Goal: Entertainment & Leisure: Consume media (video, audio)

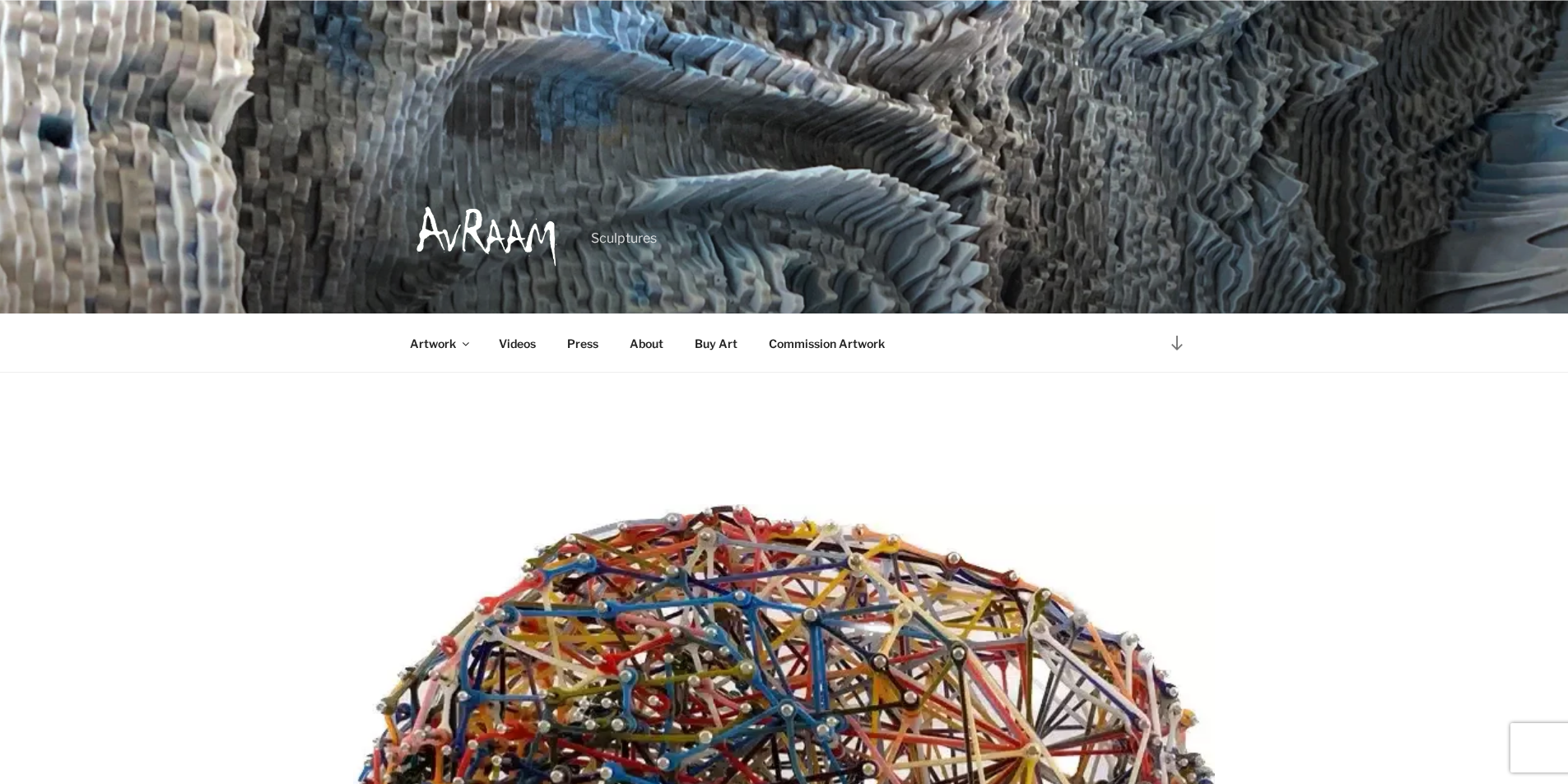
scroll to position [411, 0]
click at [557, 327] on link "Press" at bounding box center [583, 343] width 60 height 40
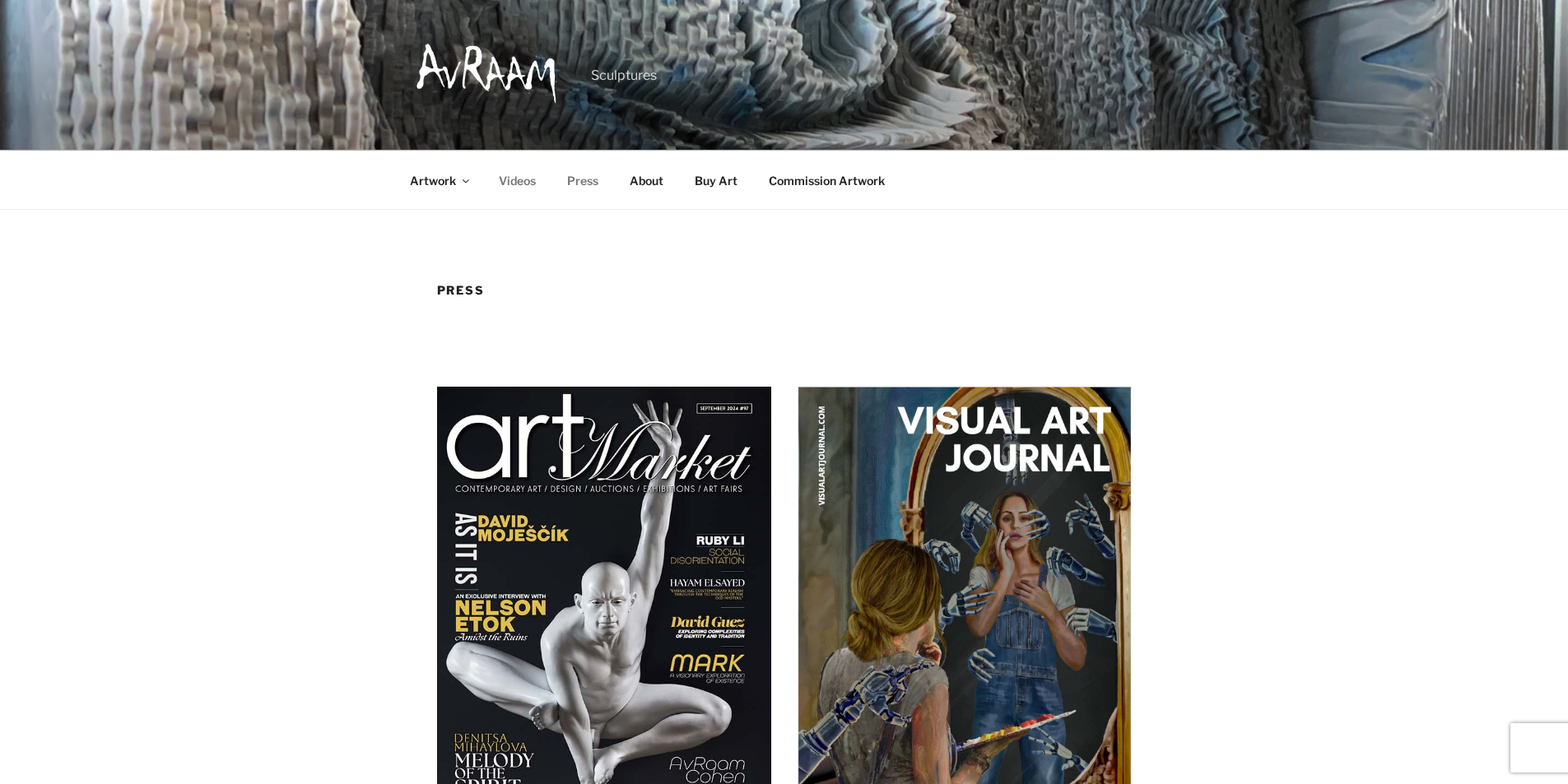
click at [495, 160] on link "Videos" at bounding box center [517, 180] width 66 height 40
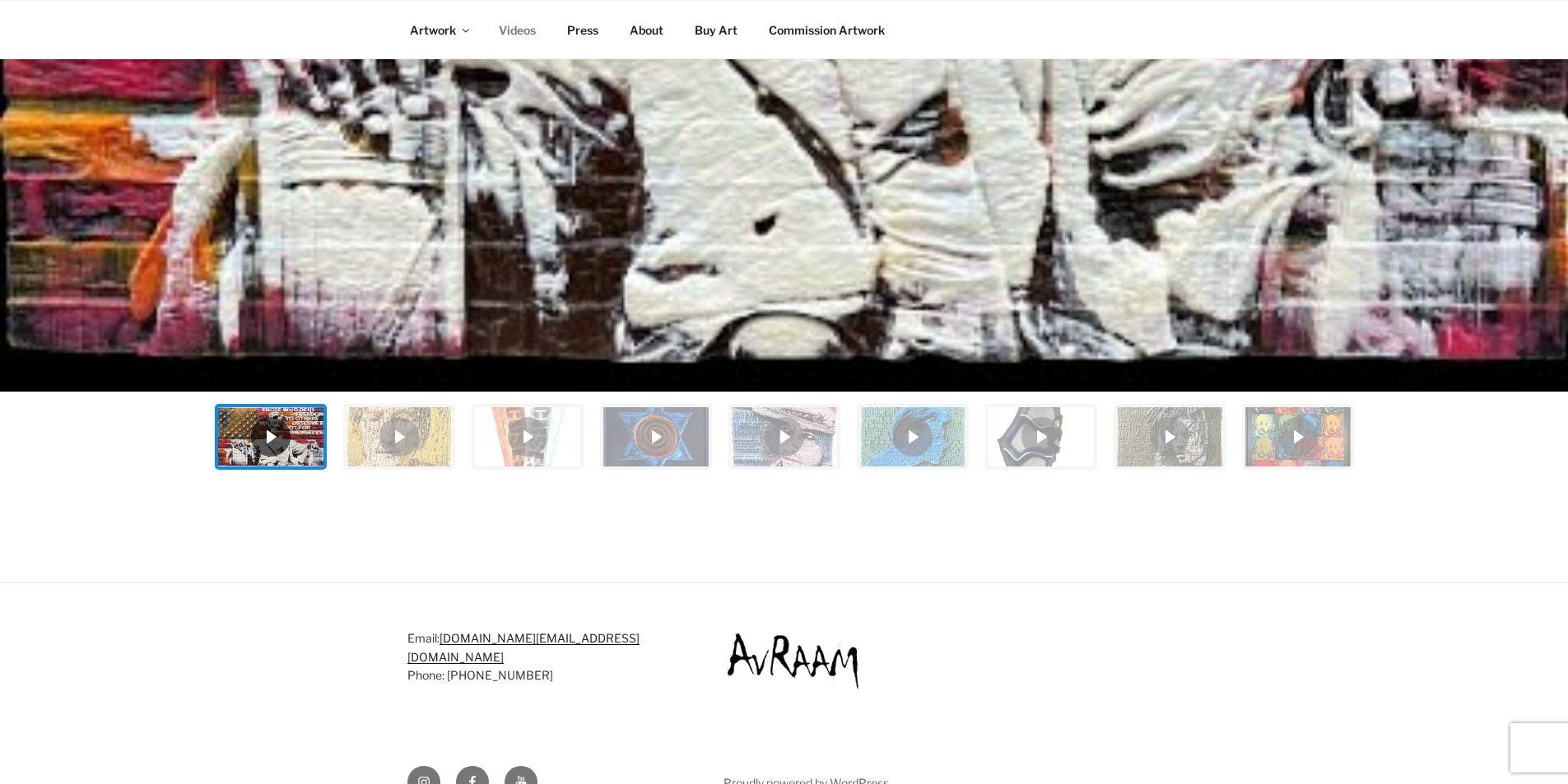
scroll to position [924, 0]
